Goal: Information Seeking & Learning: Learn about a topic

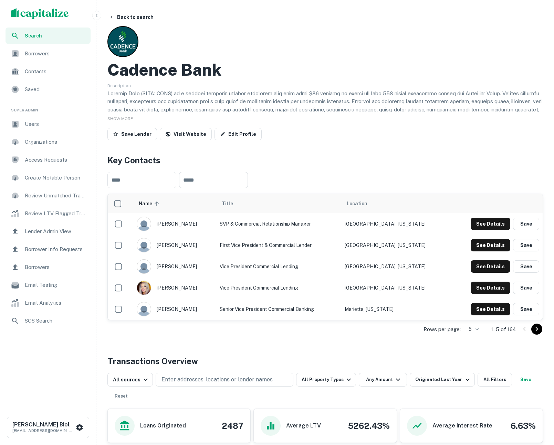
click at [330, 58] on div "Cadence Bank Description SHOW MORE Save Lender Visit Website Edit Profile" at bounding box center [324, 84] width 435 height 117
click at [121, 17] on button "Back to search" at bounding box center [131, 17] width 50 height 12
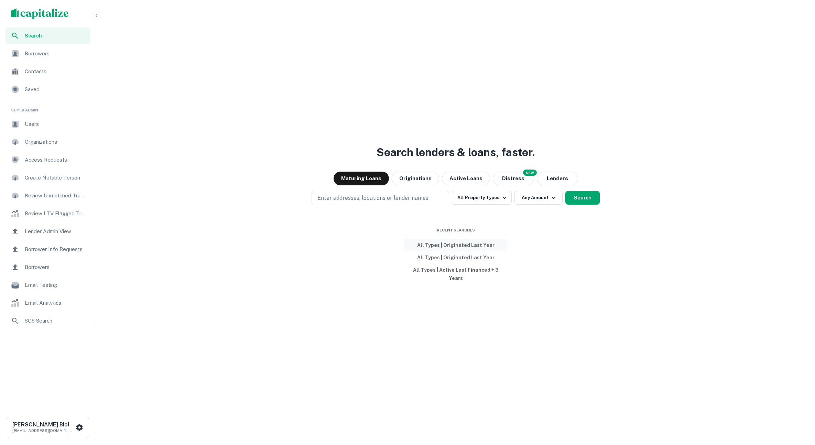
click at [464, 248] on button "All Types | Originated Last Year" at bounding box center [455, 245] width 103 height 12
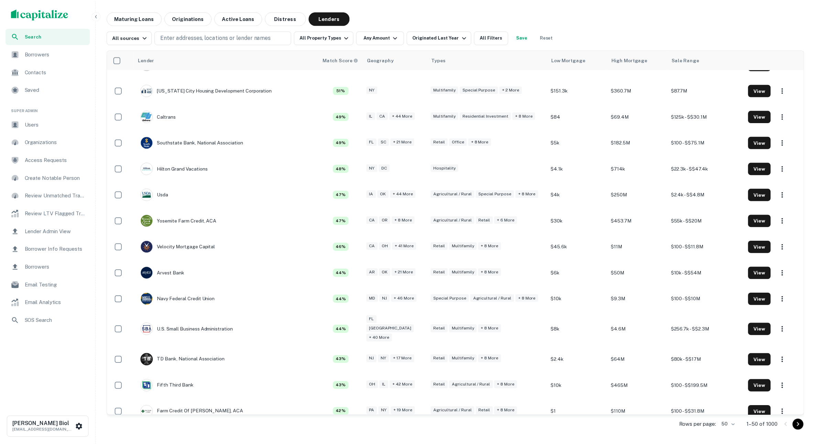
scroll to position [68, 0]
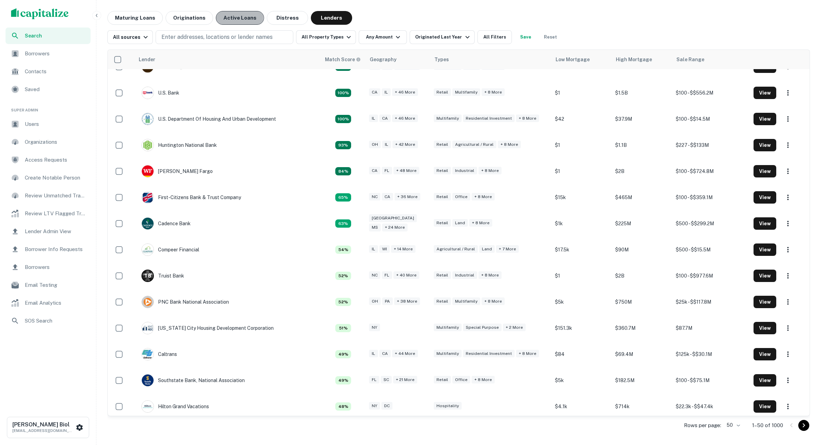
click at [234, 18] on button "Active Loans" at bounding box center [240, 18] width 48 height 14
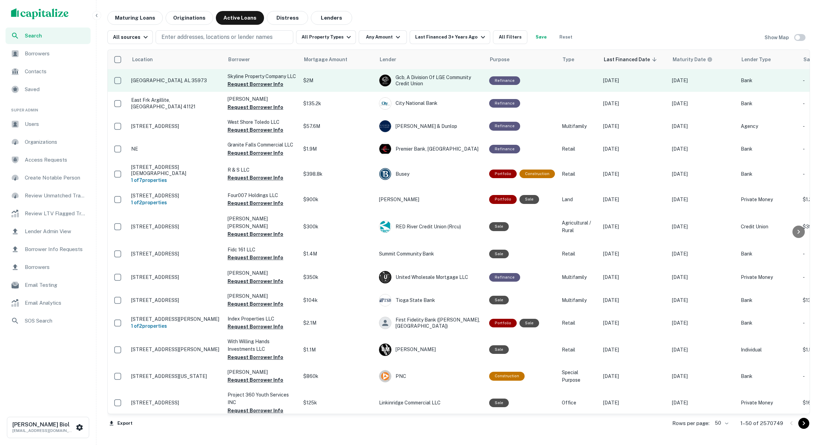
click at [193, 83] on p "[GEOGRAPHIC_DATA], AL 35973" at bounding box center [175, 80] width 89 height 6
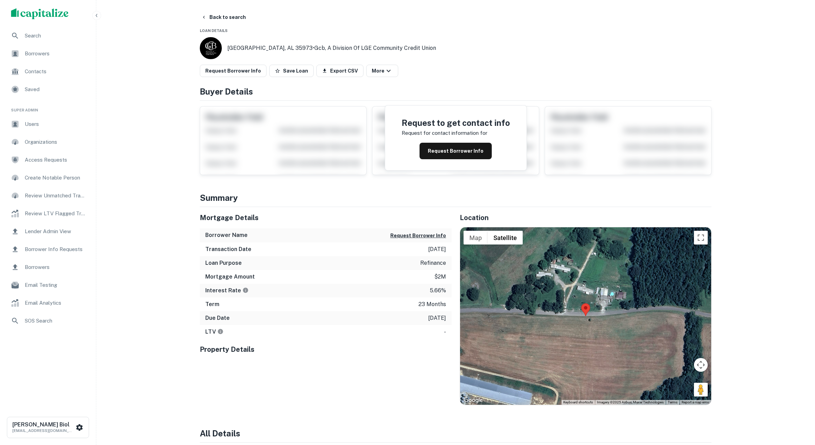
click at [178, 272] on div "Search Borrowers Contacts Saved Super Admin Users Organizations Access Requests…" at bounding box center [407, 312] width 815 height 624
